Goal: Navigation & Orientation: Find specific page/section

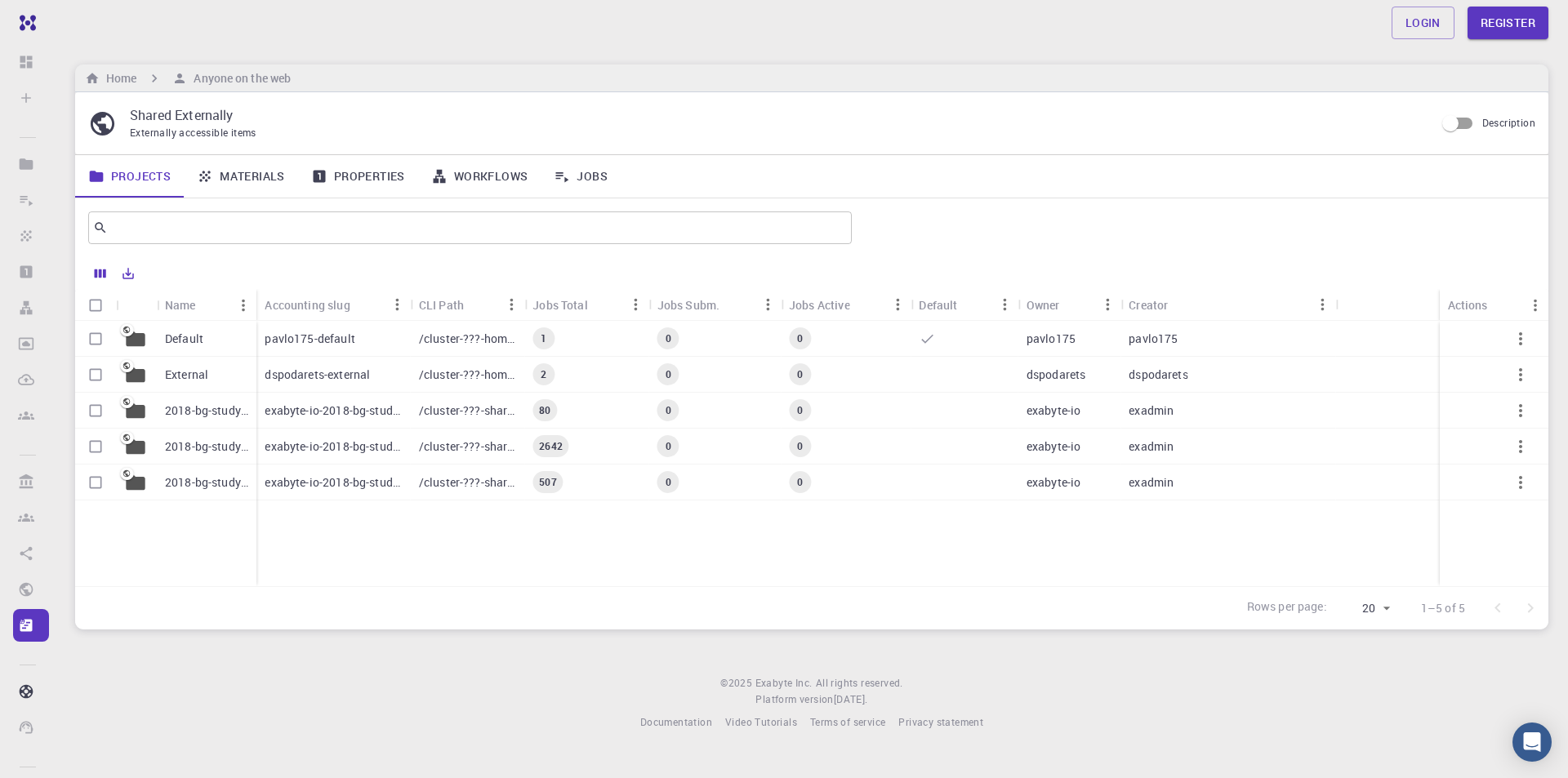
click at [176, 340] on p "Default" at bounding box center [184, 338] width 39 height 16
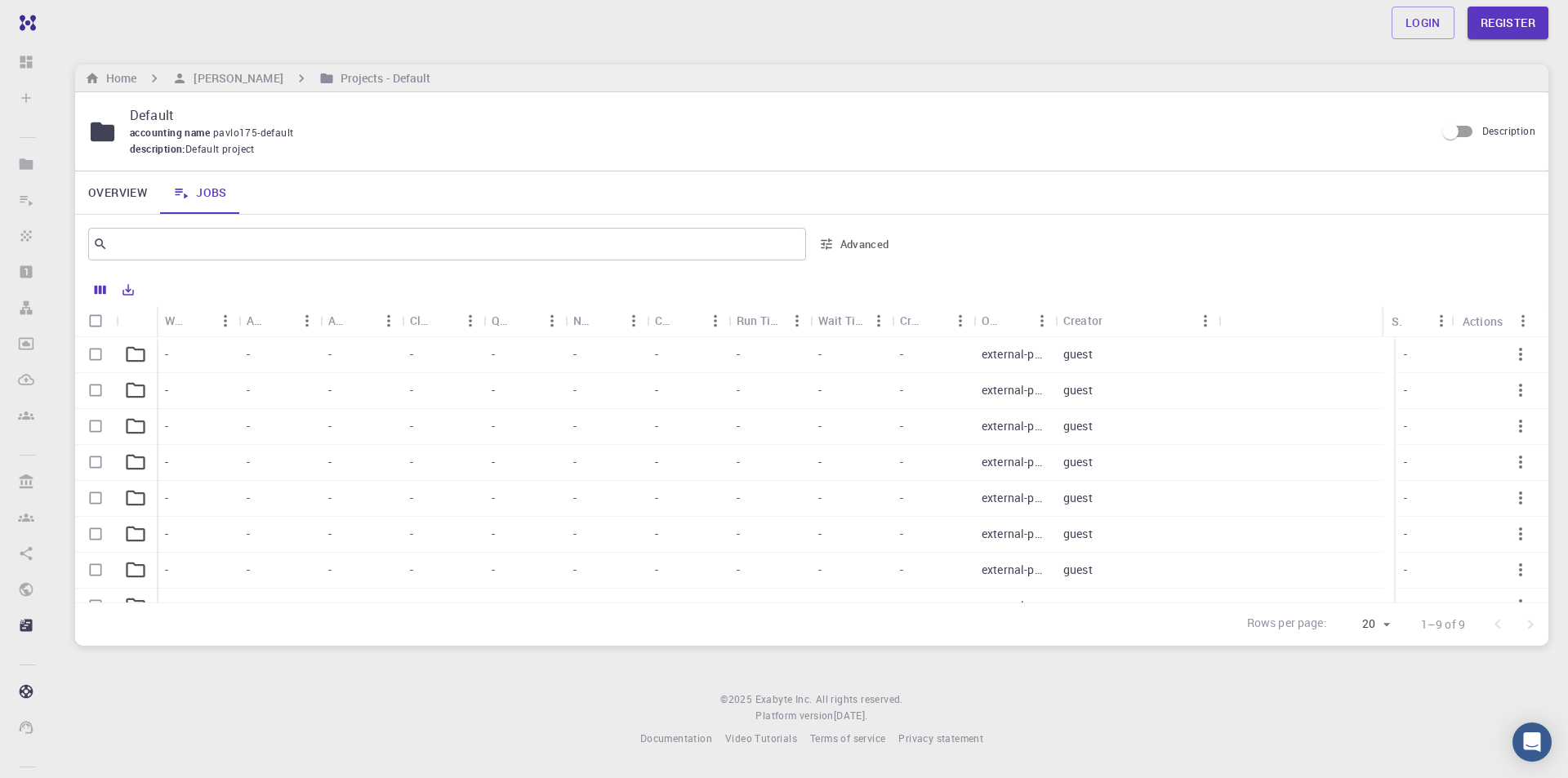
click at [512, 459] on div "-" at bounding box center [523, 463] width 81 height 36
click at [467, 349] on div "-" at bounding box center [442, 355] width 81 height 36
click at [616, 369] on div "-" at bounding box center [606, 355] width 81 height 36
click at [254, 357] on div "-" at bounding box center [279, 355] width 81 height 36
click at [265, 363] on div "-" at bounding box center [279, 355] width 81 height 36
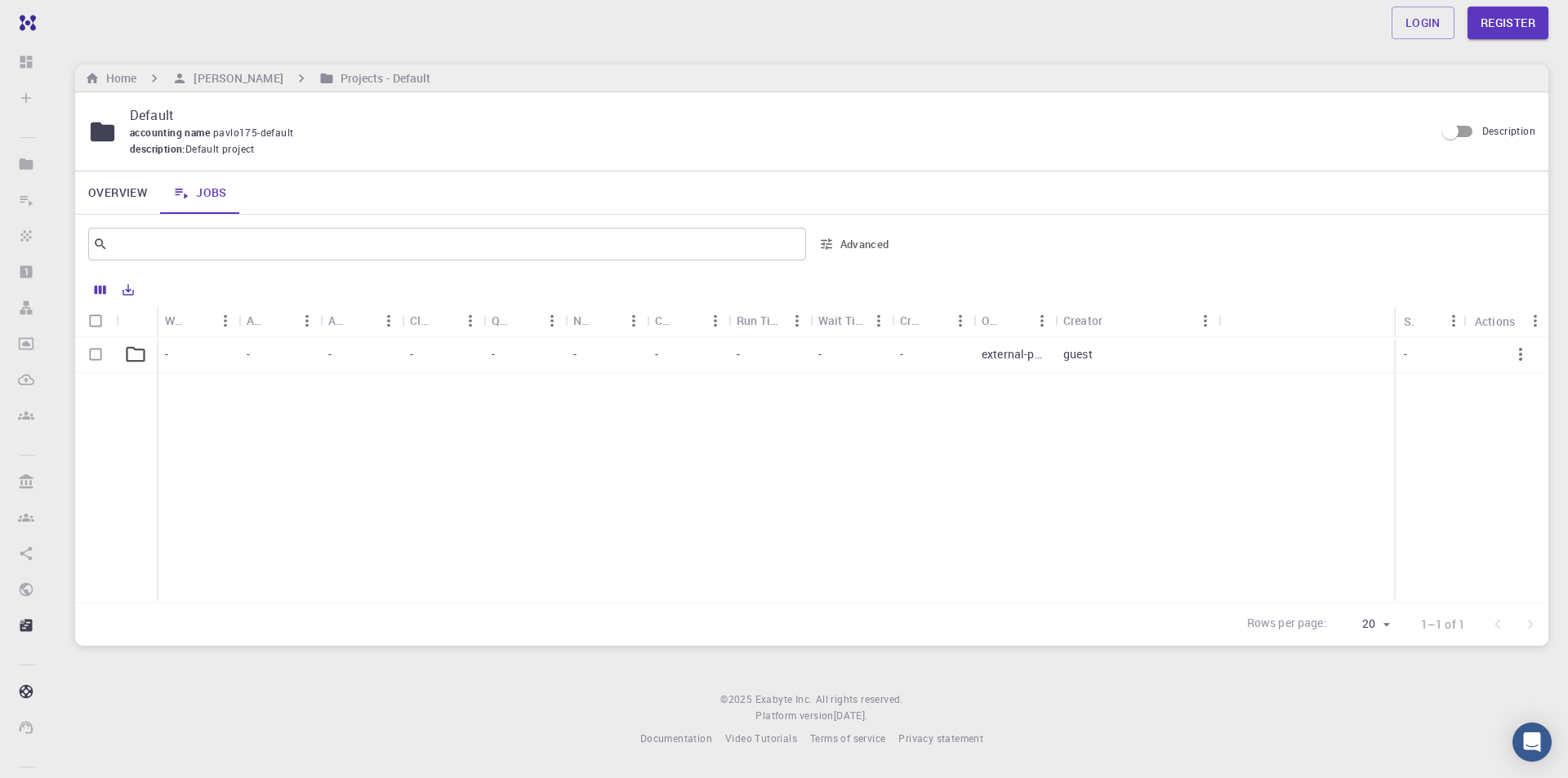
click at [265, 363] on div "-" at bounding box center [279, 355] width 81 height 36
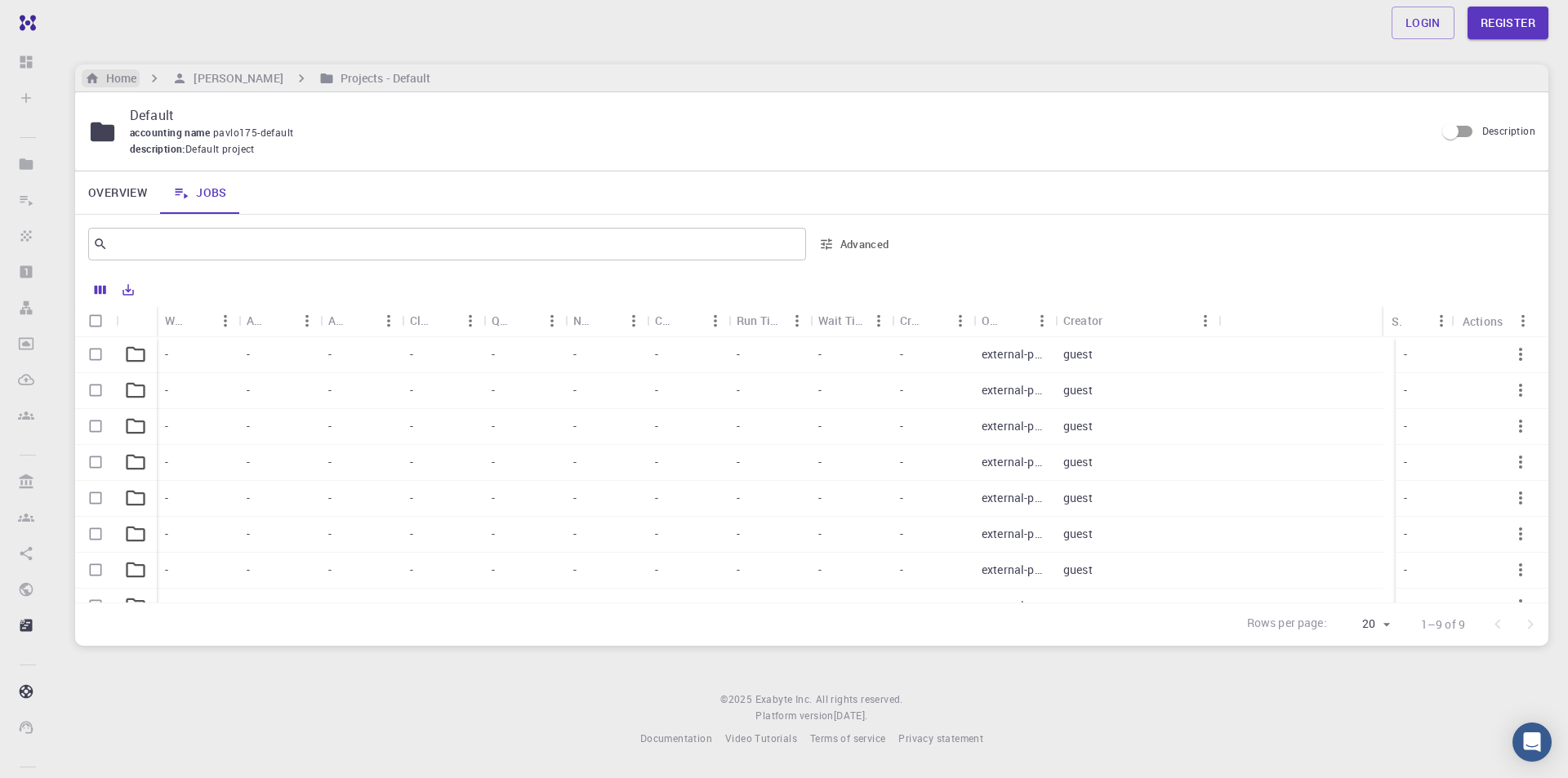
click at [120, 83] on h6 "Home" at bounding box center [118, 78] width 37 height 18
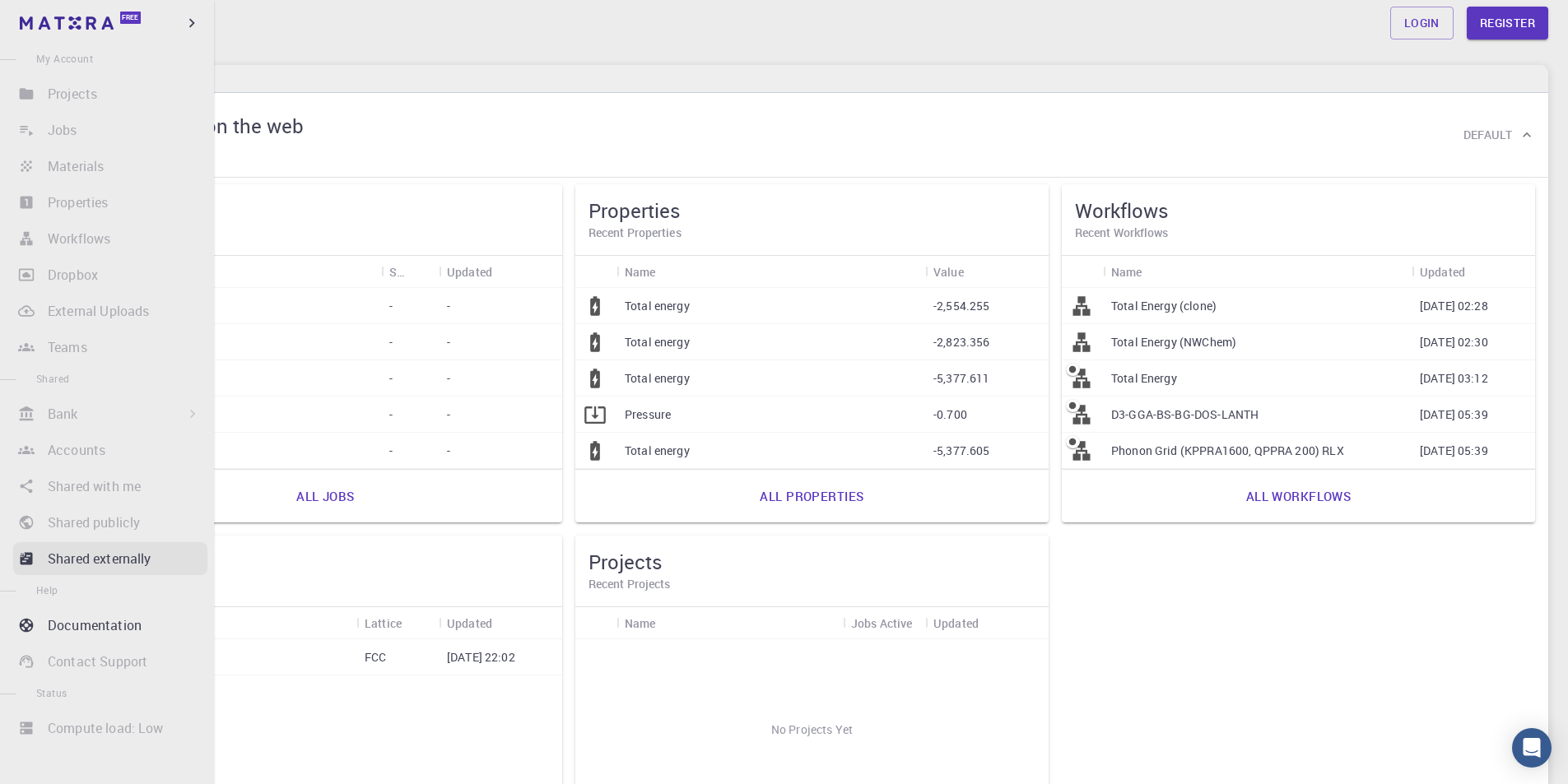
scroll to position [82, 0]
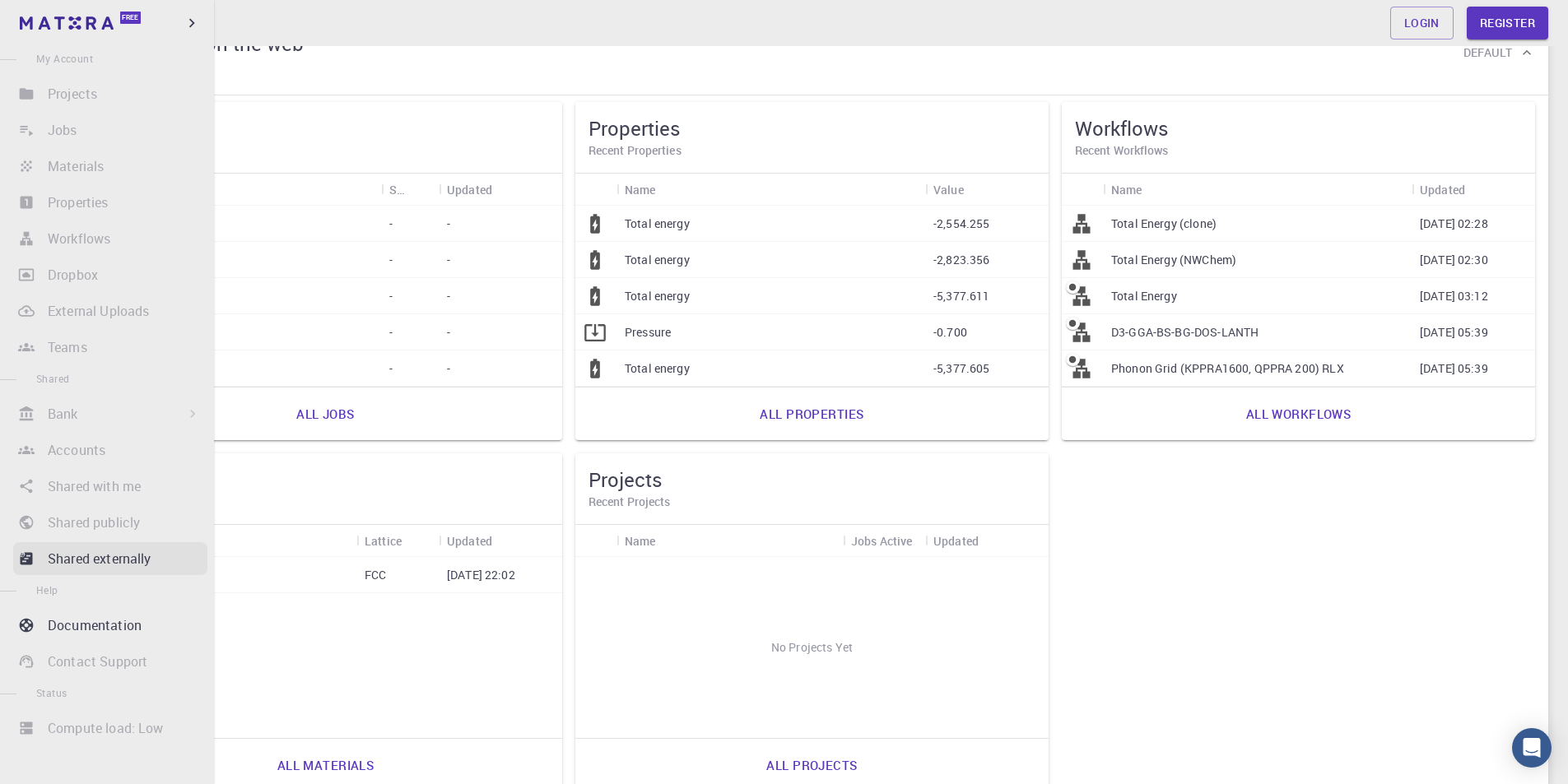
click at [61, 559] on p "Shared externally" at bounding box center [99, 559] width 104 height 20
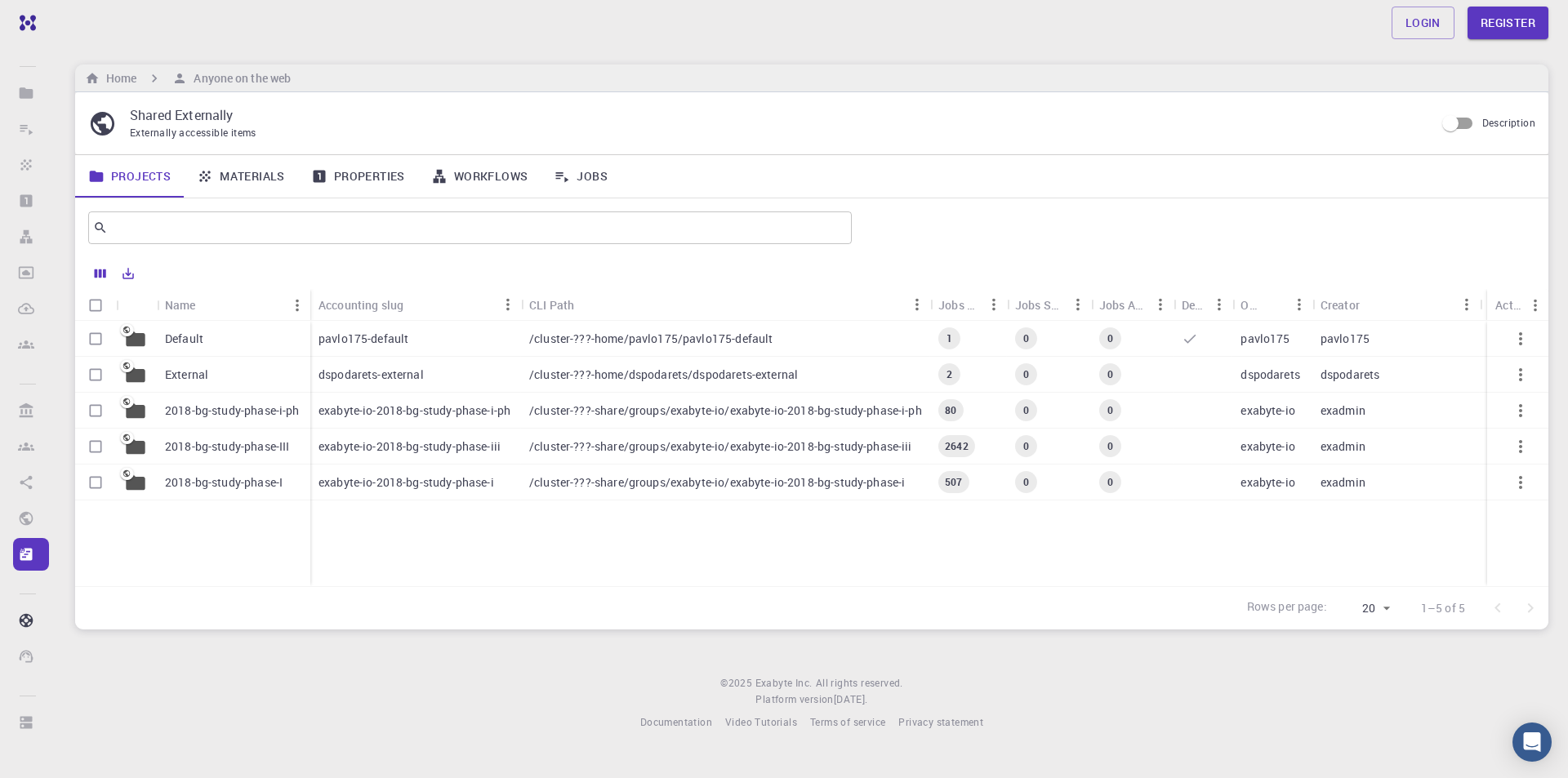
click at [204, 415] on p "2018-bg-study-phase-i-ph" at bounding box center [233, 411] width 135 height 16
